Goal: Complete application form

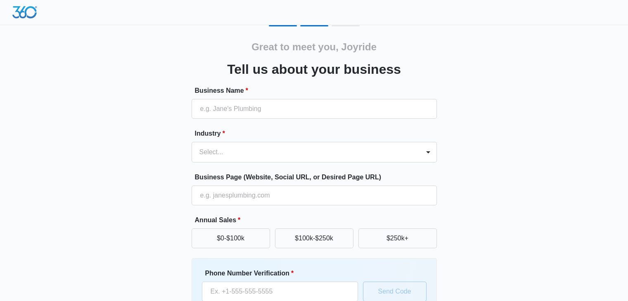
click at [323, 121] on form "Business Name * Industry * Select... Business Page (Website, Social URL, or Des…" at bounding box center [313, 223] width 245 height 274
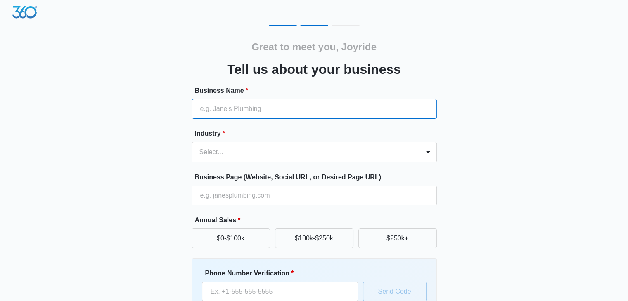
drag, startPoint x: 352, startPoint y: 104, endPoint x: 363, endPoint y: 104, distance: 10.7
click at [353, 104] on input "Business Name *" at bounding box center [313, 109] width 245 height 20
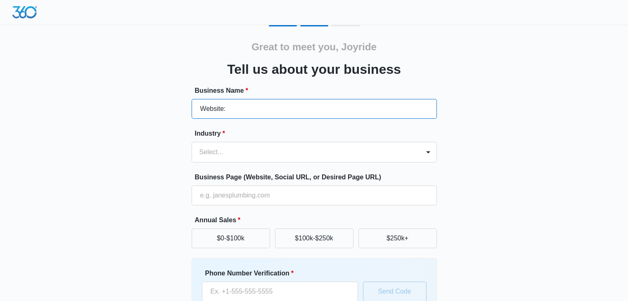
type input "Joyride Harness"
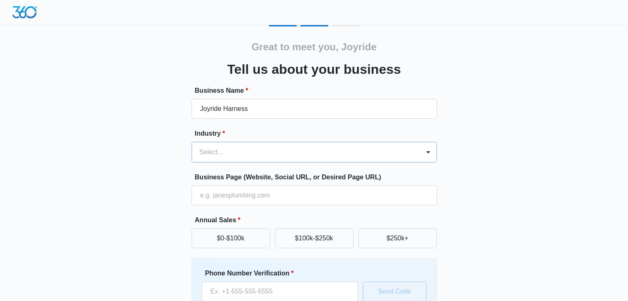
click at [340, 145] on div "Select..." at bounding box center [306, 152] width 228 height 20
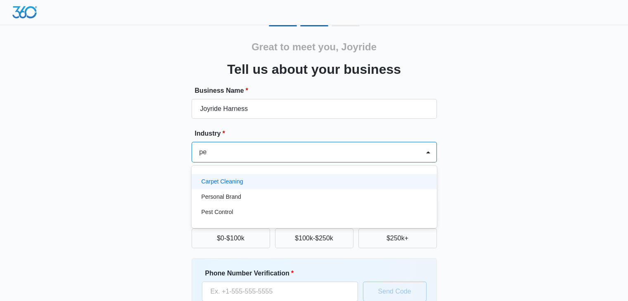
type input "p"
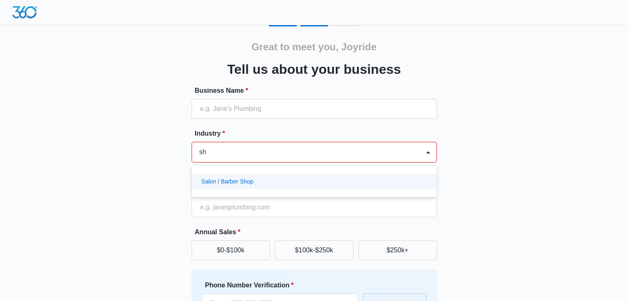
type input "s"
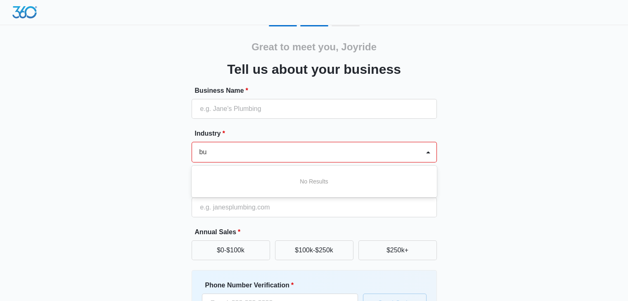
type input "b"
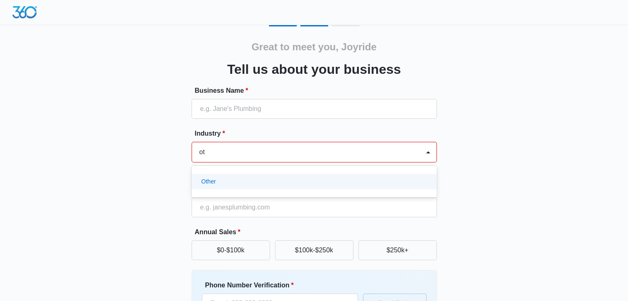
type input "oth"
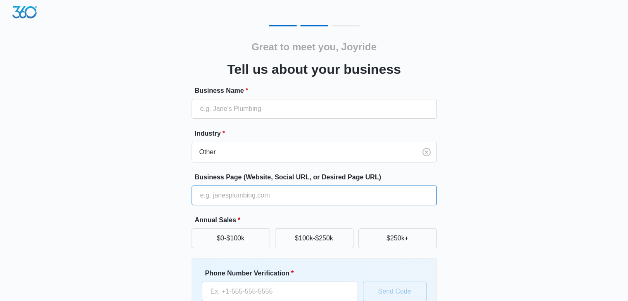
drag, startPoint x: 313, startPoint y: 189, endPoint x: 304, endPoint y: 186, distance: 9.4
click at [313, 189] on input "Business Page (Website, Social URL, or Desired Page URL)" at bounding box center [313, 196] width 245 height 20
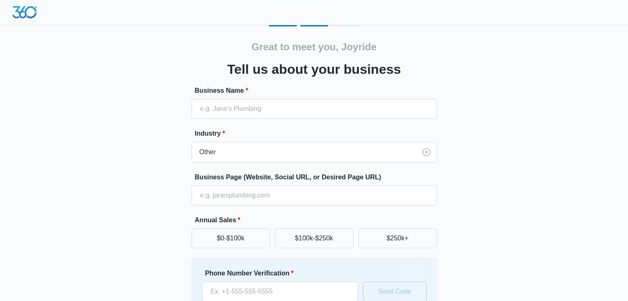
click at [476, 196] on div "Great to meet you, Joyride Tell us about your business Business Name * Industry…" at bounding box center [313, 192] width 495 height 335
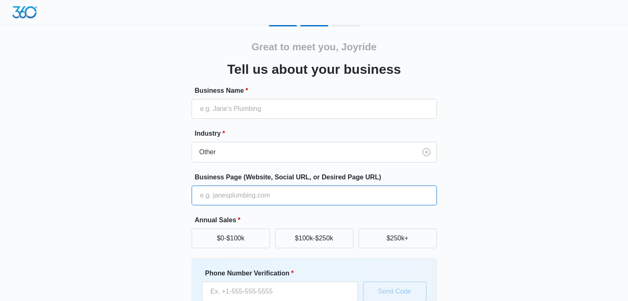
click at [434, 193] on input "Business Page (Website, Social URL, or Desired Page URL)" at bounding box center [313, 196] width 245 height 20
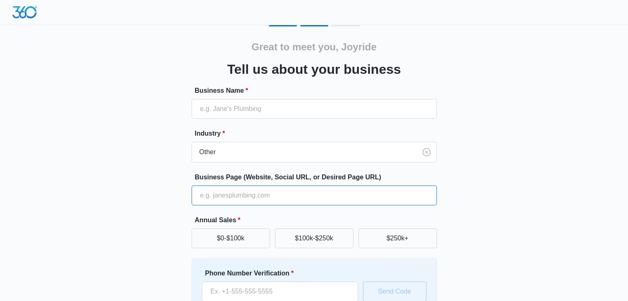
type input "[URL][DOMAIN_NAME]"
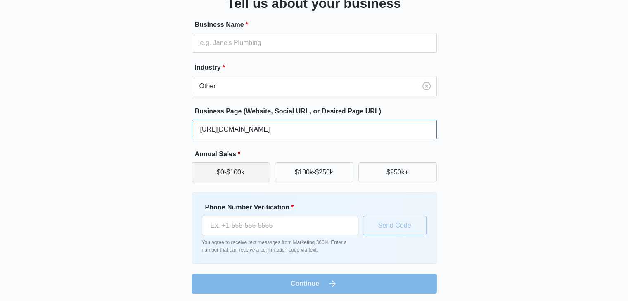
scroll to position [68, 0]
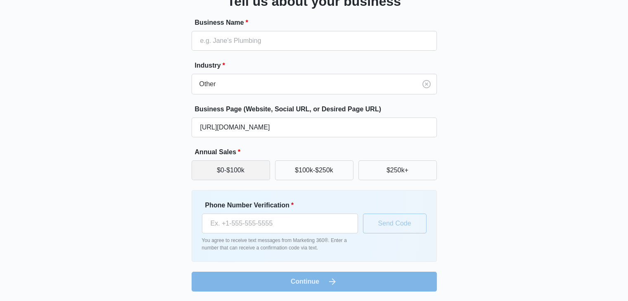
click at [244, 171] on button "$0-$100k" at bounding box center [230, 170] width 78 height 20
click at [344, 236] on div "Phone Number Verification * You agree to receive text messages from Marketing 3…" at bounding box center [280, 226] width 156 height 51
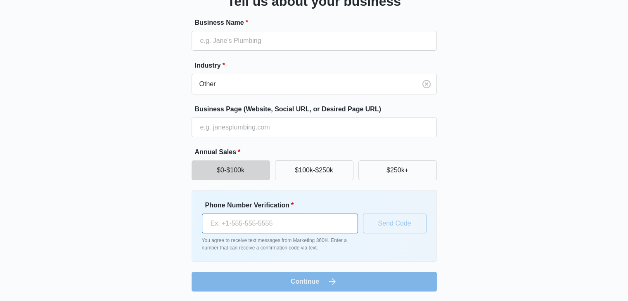
click at [350, 223] on input "Phone Number Verification *" at bounding box center [280, 224] width 156 height 20
click at [52, 301] on img at bounding box center [26, 306] width 52 height 9
click at [313, 171] on button "$100k-$250k" at bounding box center [314, 170] width 78 height 20
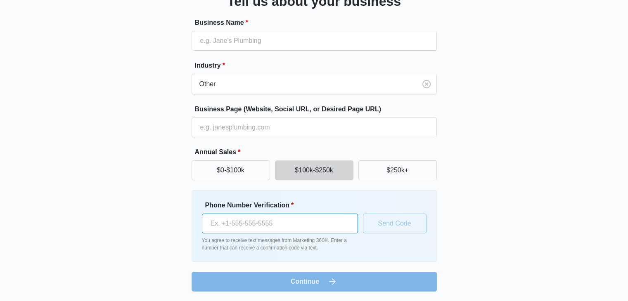
click at [310, 222] on input "Phone Number Verification *" at bounding box center [280, 224] width 156 height 20
click at [52, 301] on img at bounding box center [26, 306] width 52 height 9
click at [148, 227] on div "Great to meet you, Joyride Tell us about your business Business Name * Industry…" at bounding box center [313, 124] width 495 height 335
click at [333, 286] on form "Business Name * Industry * Other Business Page (Website, Social URL, or Desired…" at bounding box center [313, 155] width 245 height 274
